Goal: Transaction & Acquisition: Purchase product/service

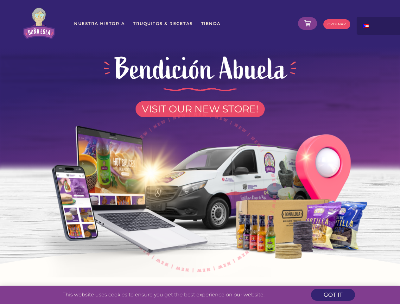
click at [200, 152] on img at bounding box center [200, 189] width 360 height 176
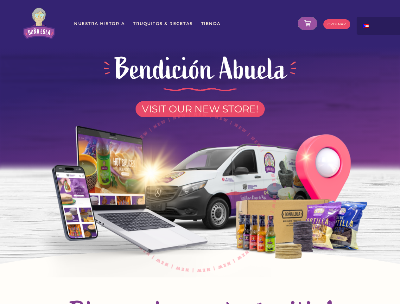
click at [308, 23] on icon at bounding box center [307, 23] width 6 height 6
click at [379, 26] on div at bounding box center [388, 23] width 63 height 13
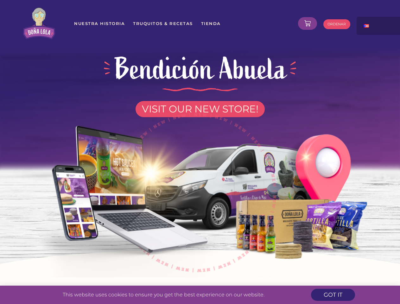
click at [200, 152] on img at bounding box center [200, 189] width 360 height 176
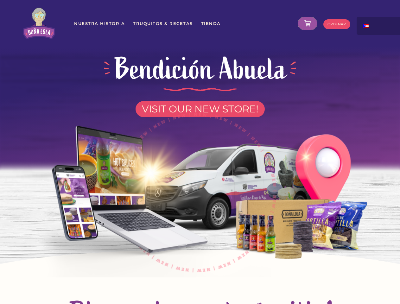
click at [308, 23] on icon at bounding box center [307, 23] width 6 height 6
click at [379, 26] on div at bounding box center [388, 23] width 63 height 13
